Goal: Information Seeking & Learning: Learn about a topic

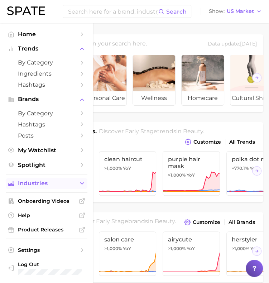
click at [43, 186] on span "Industries" at bounding box center [46, 183] width 57 height 6
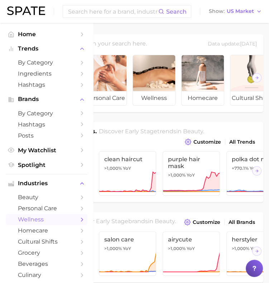
click at [39, 219] on span "wellness" at bounding box center [46, 219] width 57 height 7
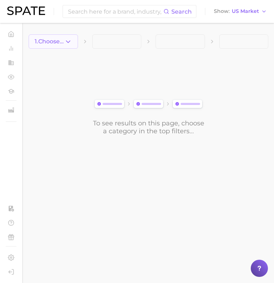
click at [59, 47] on button "1. Choose Category" at bounding box center [53, 41] width 49 height 14
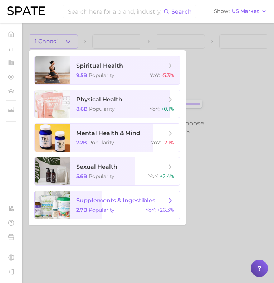
click at [95, 201] on span "supplements & ingestibles" at bounding box center [115, 200] width 79 height 7
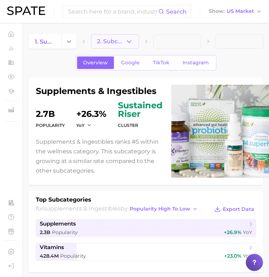
click at [118, 36] on button "2. Subcategory" at bounding box center [115, 41] width 48 height 14
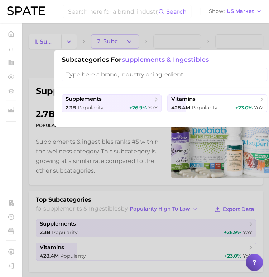
click at [72, 154] on div at bounding box center [134, 138] width 269 height 277
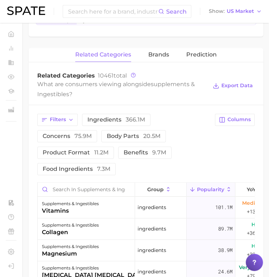
scroll to position [235, 0]
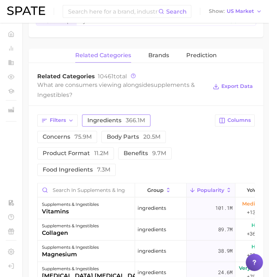
click at [105, 118] on span "ingredients 366.1m" at bounding box center [116, 121] width 58 height 6
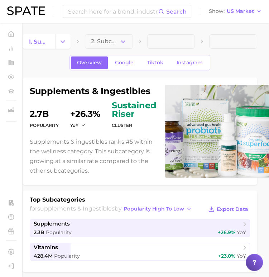
scroll to position [0, 1]
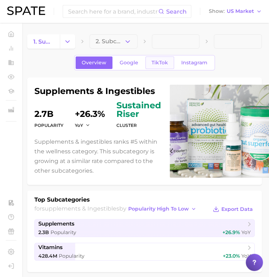
click at [158, 62] on span "TikTok" at bounding box center [159, 63] width 16 height 6
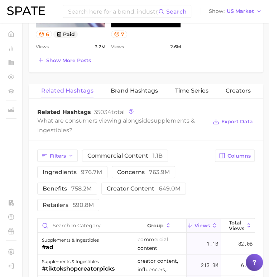
scroll to position [663, 0]
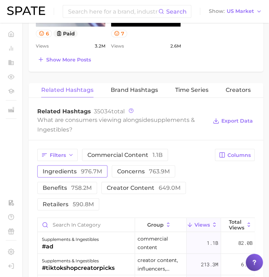
click at [64, 168] on span "ingredients 976.7m" at bounding box center [72, 171] width 59 height 6
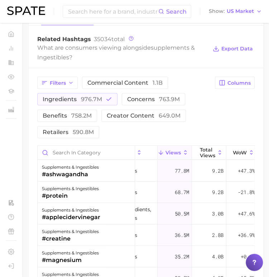
scroll to position [0, 28]
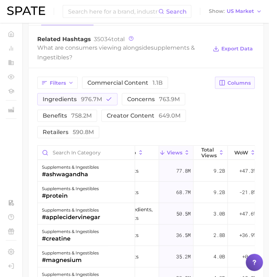
click at [231, 80] on span "Columns" at bounding box center [238, 83] width 23 height 6
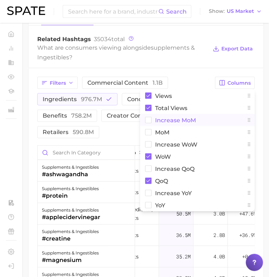
click at [179, 117] on span "increase MoM" at bounding box center [175, 120] width 41 height 6
click at [157, 130] on span "MoM" at bounding box center [162, 133] width 14 height 6
click at [161, 144] on span "Increase WoW" at bounding box center [176, 145] width 42 height 6
click at [162, 172] on button "increase QoQ" at bounding box center [197, 169] width 114 height 12
click at [162, 187] on button "increase YoY" at bounding box center [197, 193] width 114 height 12
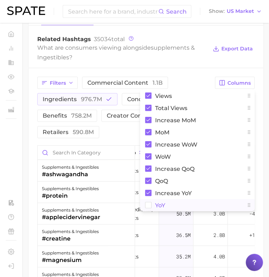
click at [157, 205] on span "YoY" at bounding box center [160, 205] width 10 height 6
click at [182, 72] on div "Filters commercial content 1.1b ingredients 976.7m concerns 763.9m benefits 758…" at bounding box center [146, 249] width 234 height 363
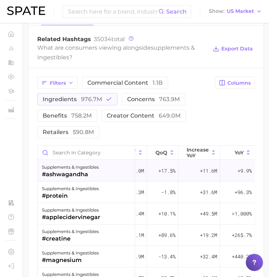
scroll to position [735, 16]
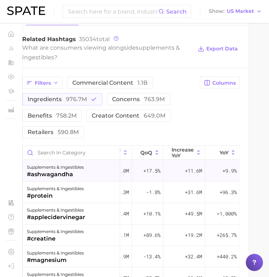
click at [185, 171] on span "+11.6m" at bounding box center [193, 171] width 17 height 9
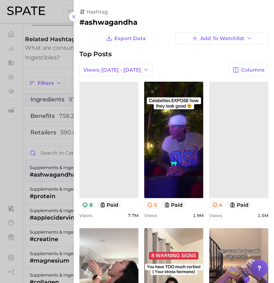
scroll to position [0, 0]
click at [72, 15] on line at bounding box center [73, 16] width 3 height 3
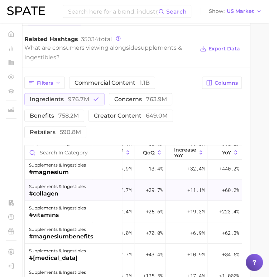
scroll to position [88, 301]
click at [118, 97] on span "concerns 763.9m" at bounding box center [140, 100] width 53 height 6
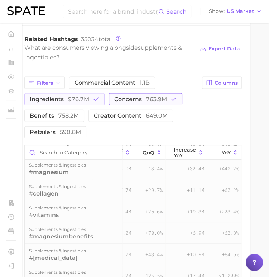
scroll to position [0, 301]
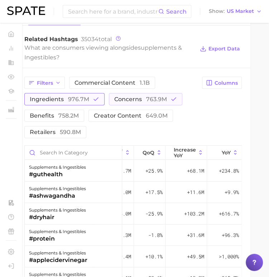
click at [89, 96] on button "ingredients 976.7m" at bounding box center [64, 99] width 80 height 12
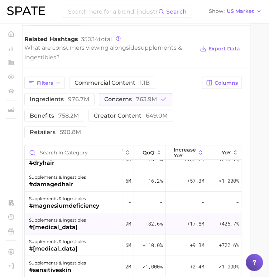
scroll to position [33, 301]
